Goal: Transaction & Acquisition: Purchase product/service

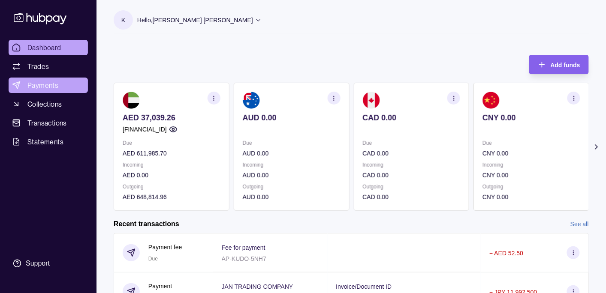
click at [40, 85] on span "Payments" at bounding box center [42, 85] width 31 height 10
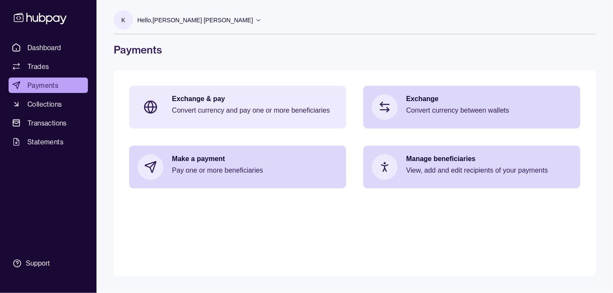
click at [191, 100] on p "Exchange & pay" at bounding box center [254, 98] width 165 height 9
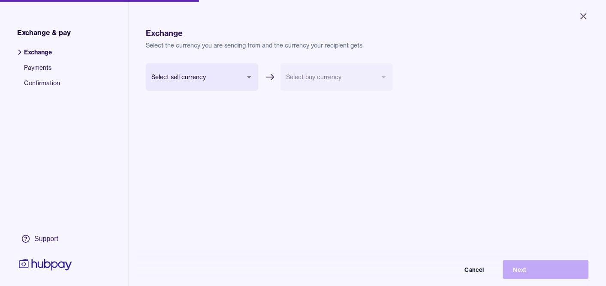
click at [203, 78] on body "Close Exchange & pay Exchange Payments Confirmation Support Exchange Select the…" at bounding box center [303, 143] width 606 height 286
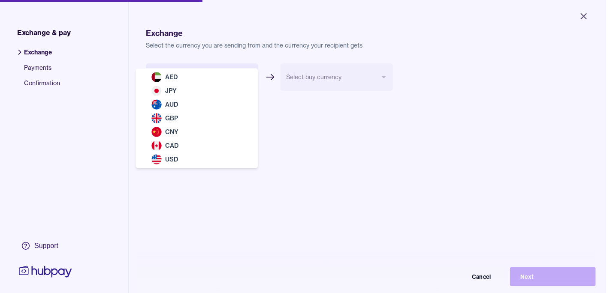
select select "***"
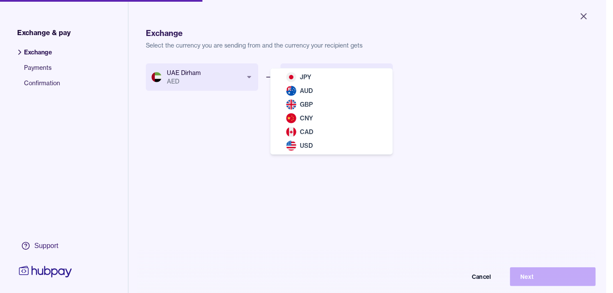
click at [298, 77] on body "Close Exchange & pay Exchange Payments Confirmation Support Exchange Select the…" at bounding box center [303, 146] width 606 height 293
select select "***"
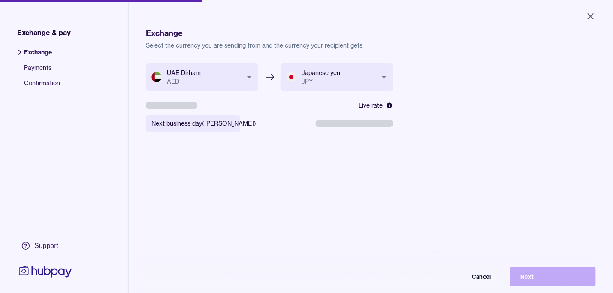
click at [223, 125] on body "**********" at bounding box center [306, 146] width 613 height 293
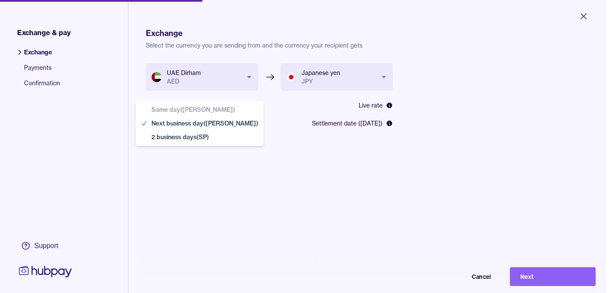
select select "**"
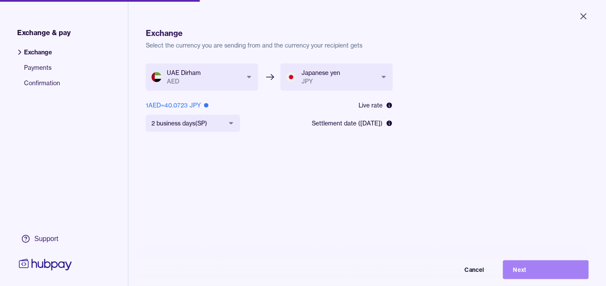
click at [537, 276] on button "Next" at bounding box center [546, 270] width 86 height 19
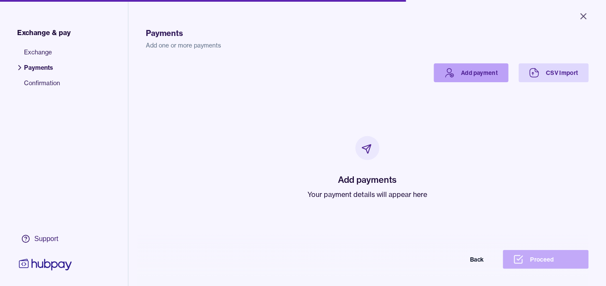
drag, startPoint x: 466, startPoint y: 61, endPoint x: 463, endPoint y: 69, distance: 9.2
click at [465, 62] on div "Payments Add one or more payments Add payment CSV Import Add payments Your paym…" at bounding box center [367, 158] width 443 height 286
click at [462, 70] on link "Add payment" at bounding box center [471, 72] width 75 height 19
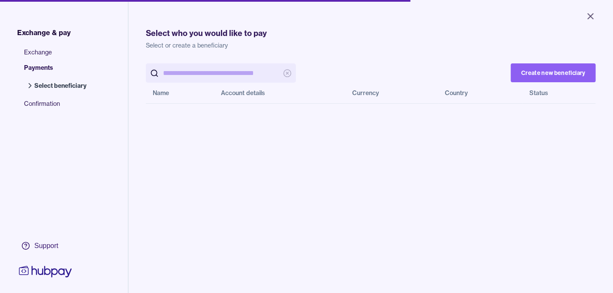
click at [217, 71] on input "search" at bounding box center [221, 72] width 116 height 19
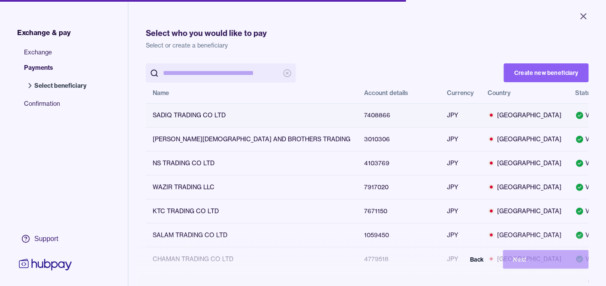
click at [531, 267] on button "Next" at bounding box center [546, 259] width 86 height 19
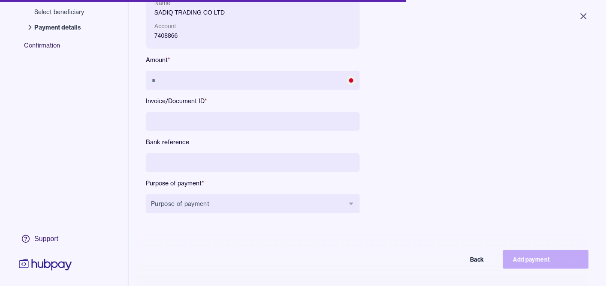
scroll to position [90, 0]
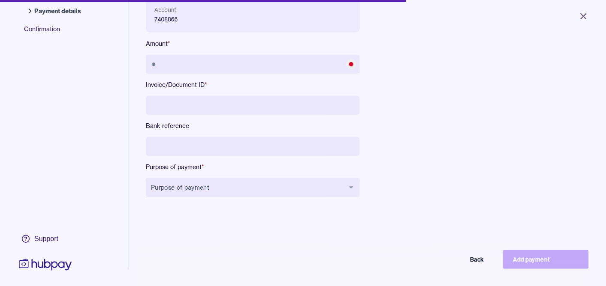
click at [195, 104] on input at bounding box center [253, 105] width 214 height 19
type input "**********"
click at [165, 147] on input at bounding box center [253, 146] width 214 height 19
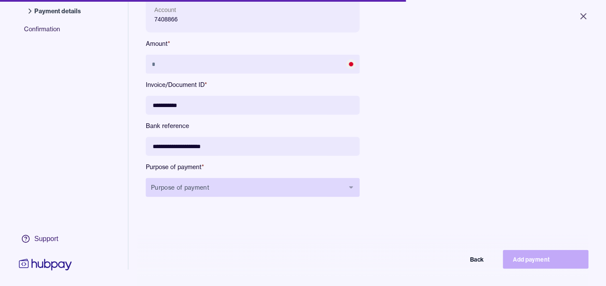
type input "**********"
click at [192, 186] on button "Purpose of payment" at bounding box center [253, 187] width 214 height 19
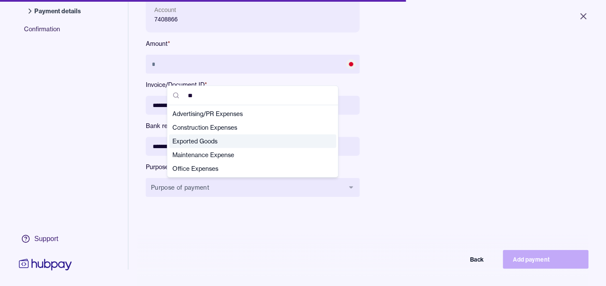
type input "**"
click at [210, 138] on span "Exported Goods" at bounding box center [247, 141] width 150 height 9
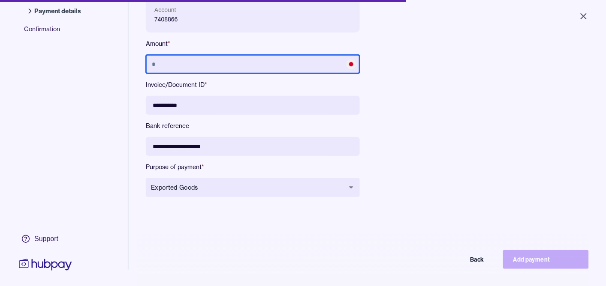
click at [185, 65] on input "text" at bounding box center [253, 64] width 214 height 19
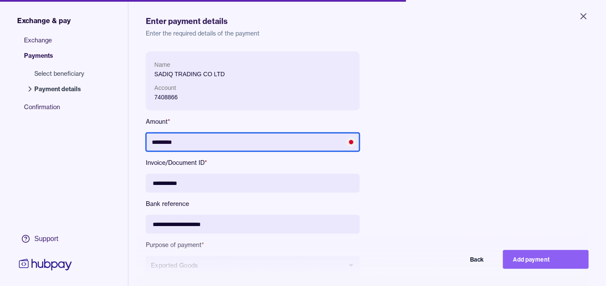
scroll to position [0, 0]
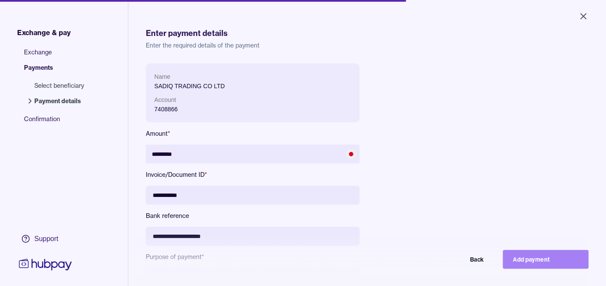
click at [560, 266] on button "Add payment" at bounding box center [546, 259] width 86 height 19
type input "*******"
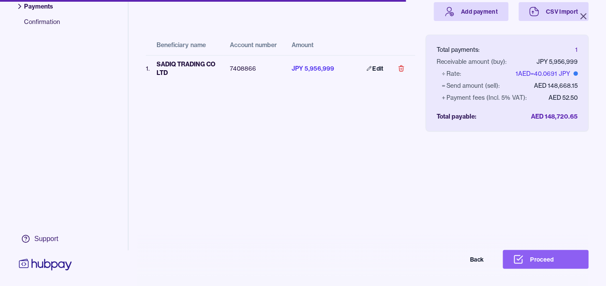
scroll to position [66, 0]
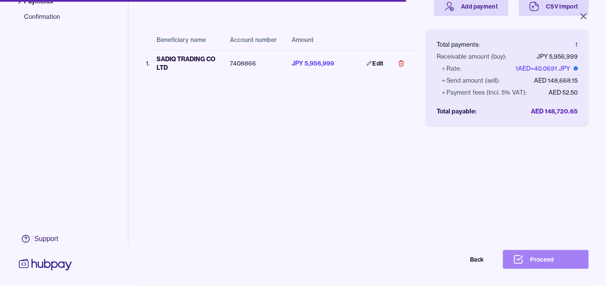
click at [556, 266] on button "Proceed" at bounding box center [546, 259] width 86 height 19
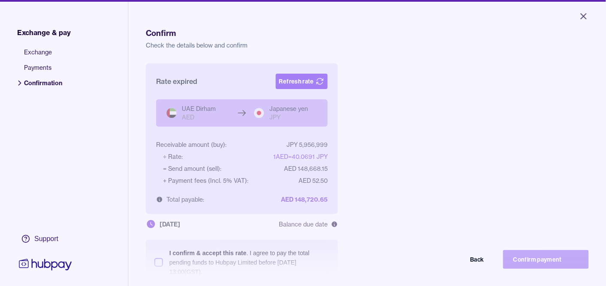
click at [303, 78] on button "Refresh rate" at bounding box center [302, 81] width 52 height 15
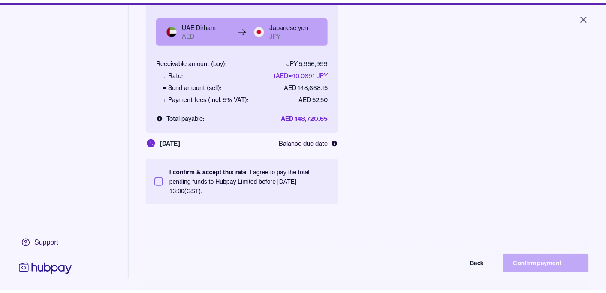
scroll to position [90, 0]
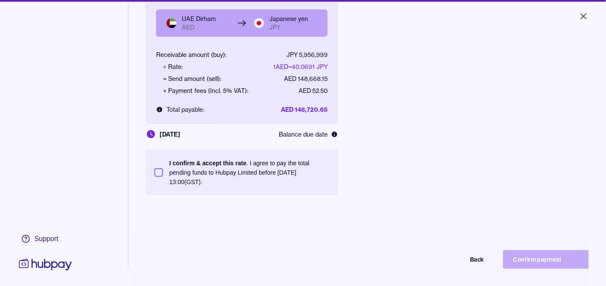
click at [155, 172] on button "I confirm & accept this rate . I agree to pay the total pending funds to Hubpay…" at bounding box center [158, 172] width 9 height 9
click at [539, 269] on button "Confirm payment" at bounding box center [546, 259] width 86 height 19
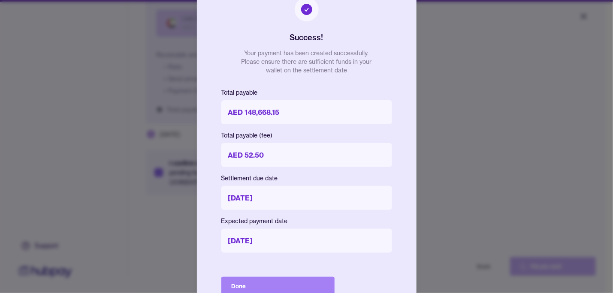
click at [272, 287] on button "Done" at bounding box center [277, 286] width 113 height 19
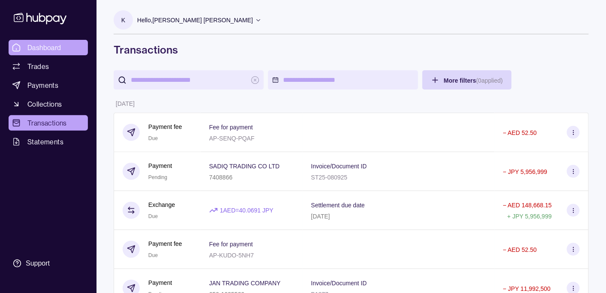
click at [55, 45] on span "Dashboard" at bounding box center [44, 47] width 34 height 10
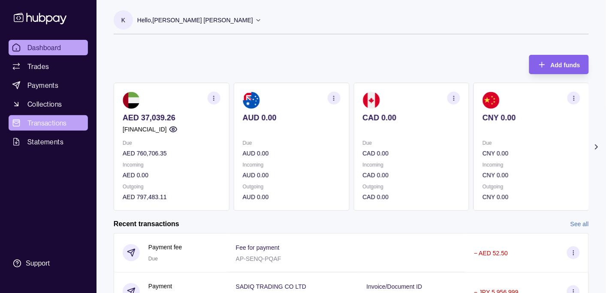
click at [54, 123] on span "Transactions" at bounding box center [46, 123] width 39 height 10
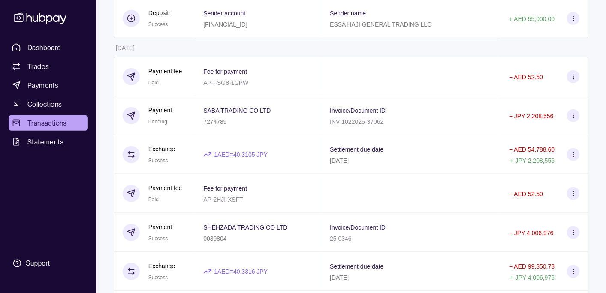
scroll to position [992, 0]
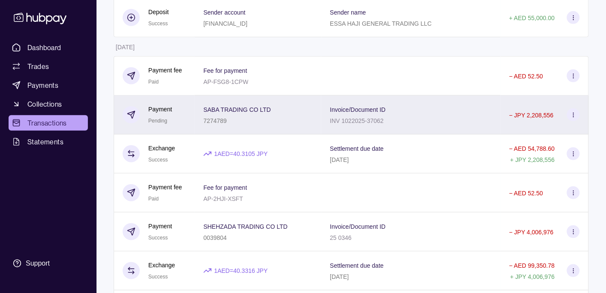
click at [405, 120] on div "Invoice/Document ID INV 1022025-37062" at bounding box center [411, 114] width 162 height 21
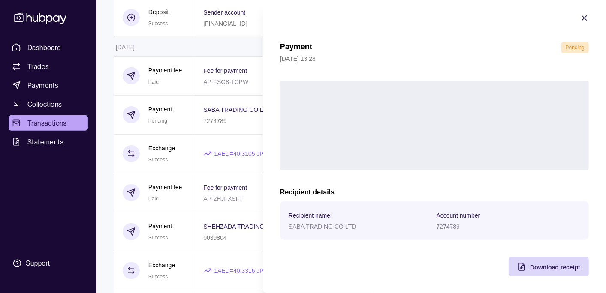
scroll to position [4, 0]
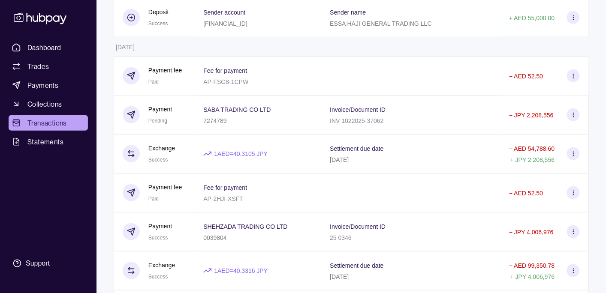
click at [252, 127] on html "Dashboard Trades Payments Collections Transactions Statements Support K Hello, …" at bounding box center [303, 272] width 606 height 2529
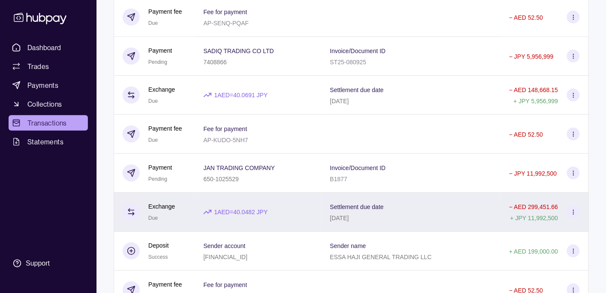
scroll to position [0, 0]
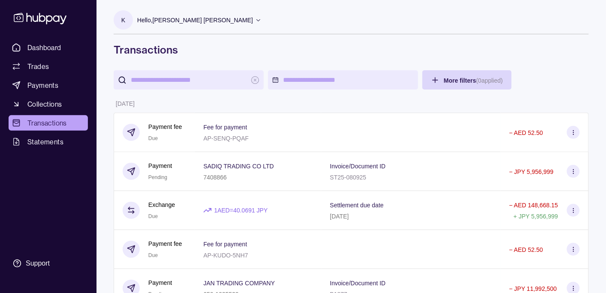
click at [178, 20] on p "Hello, [PERSON_NAME] [PERSON_NAME]" at bounding box center [195, 19] width 116 height 9
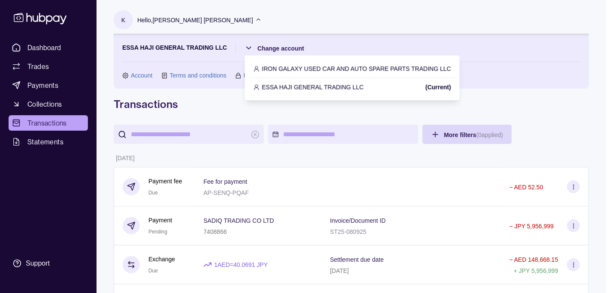
click at [300, 66] on p "IRON GALAXY USED CAR AND AUTO SPARE PARTS TRADING LLC" at bounding box center [356, 68] width 189 height 9
